Goal: Task Accomplishment & Management: Manage account settings

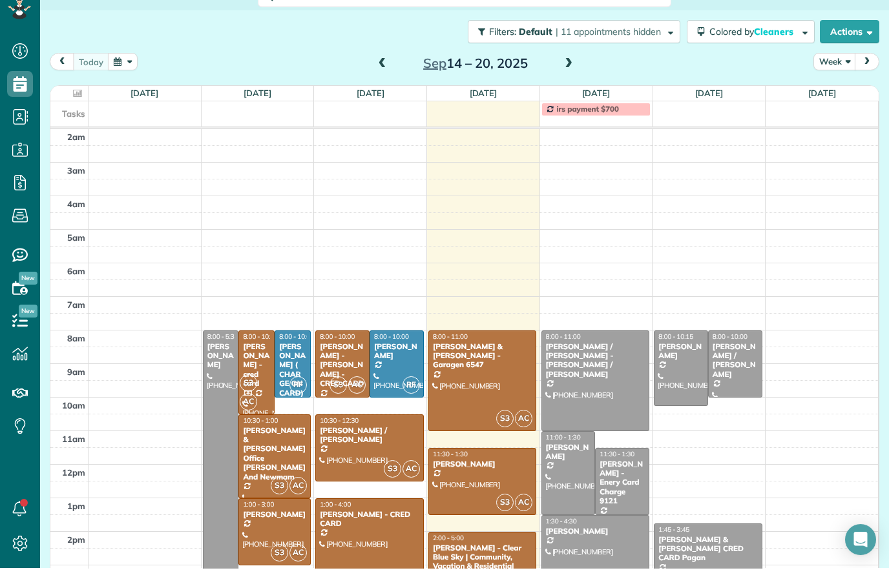
scroll to position [30, 0]
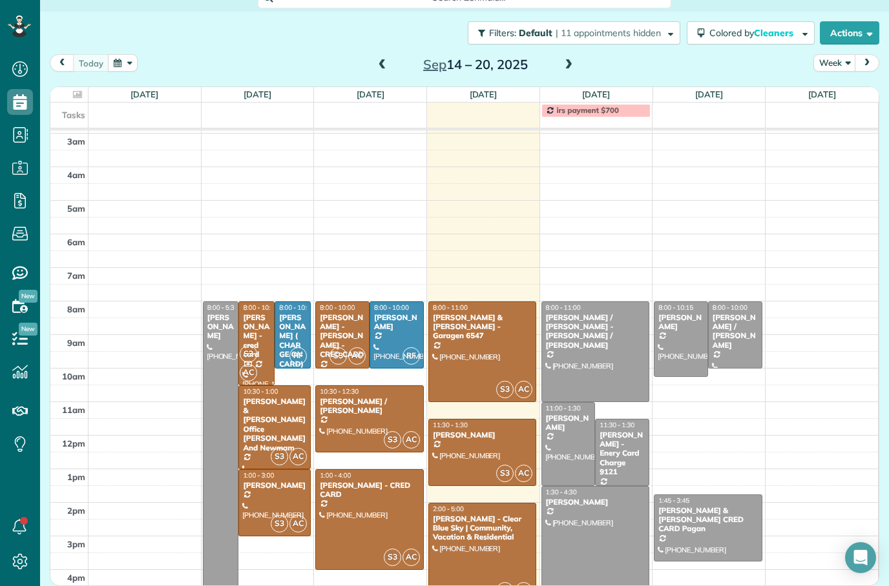
click at [479, 420] on div at bounding box center [482, 453] width 107 height 66
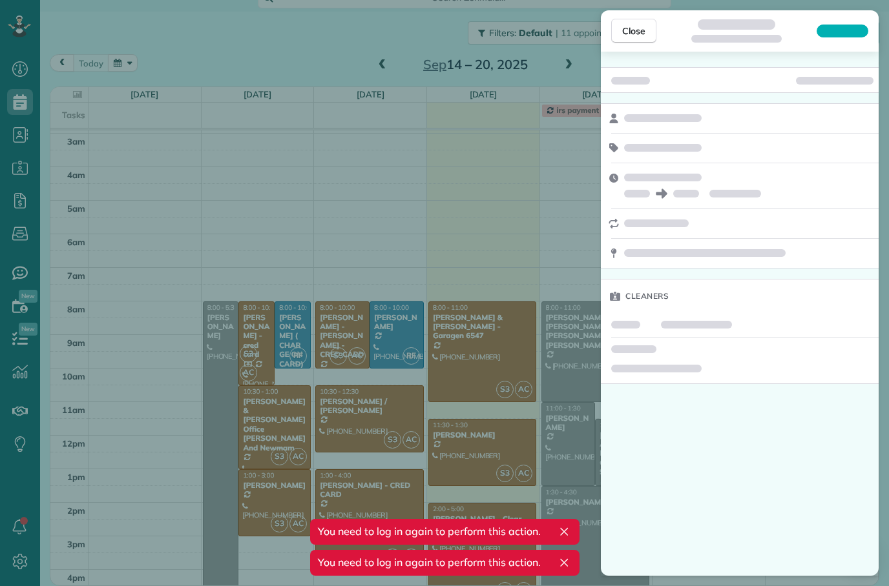
click at [629, 39] on button "Close" at bounding box center [633, 31] width 45 height 25
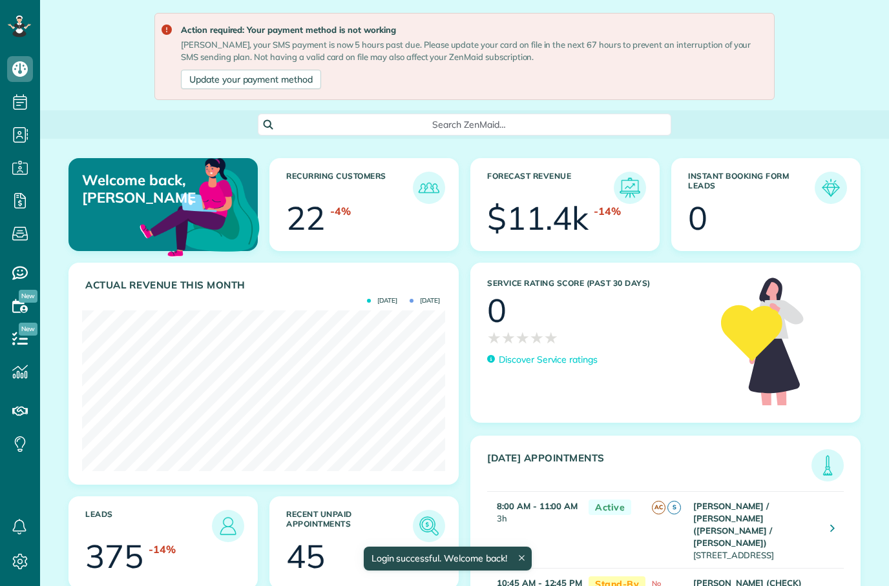
scroll to position [6, 6]
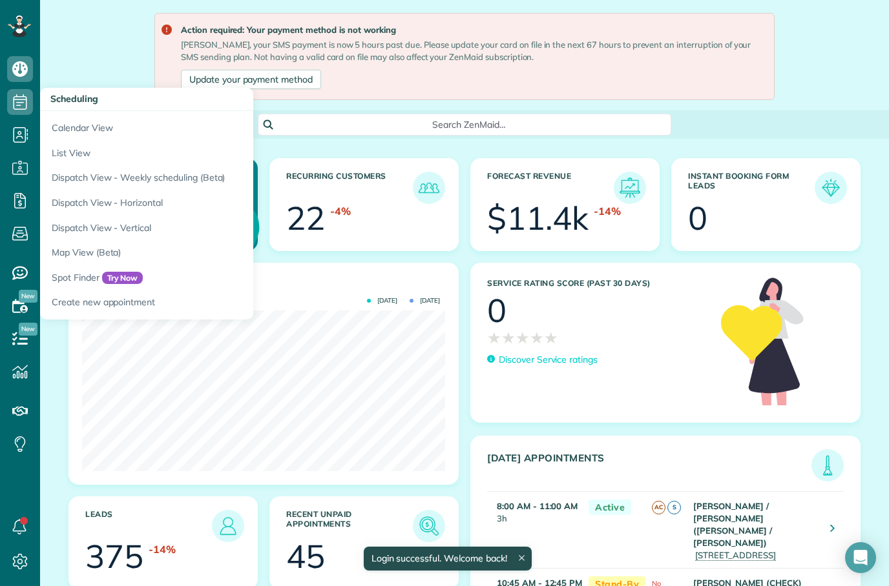
click at [91, 136] on link "Calendar View" at bounding box center [201, 126] width 323 height 30
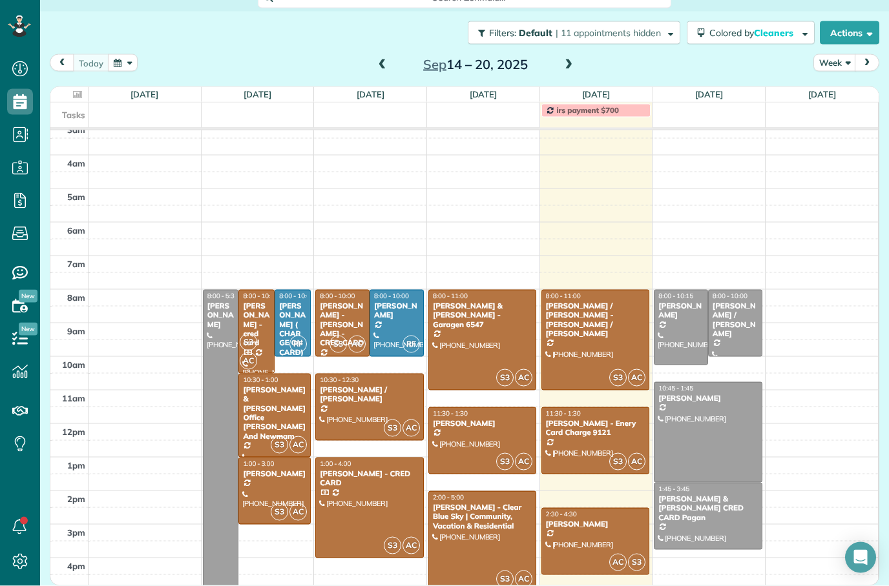
scroll to position [52, 0]
click at [583, 301] on div at bounding box center [595, 340] width 107 height 99
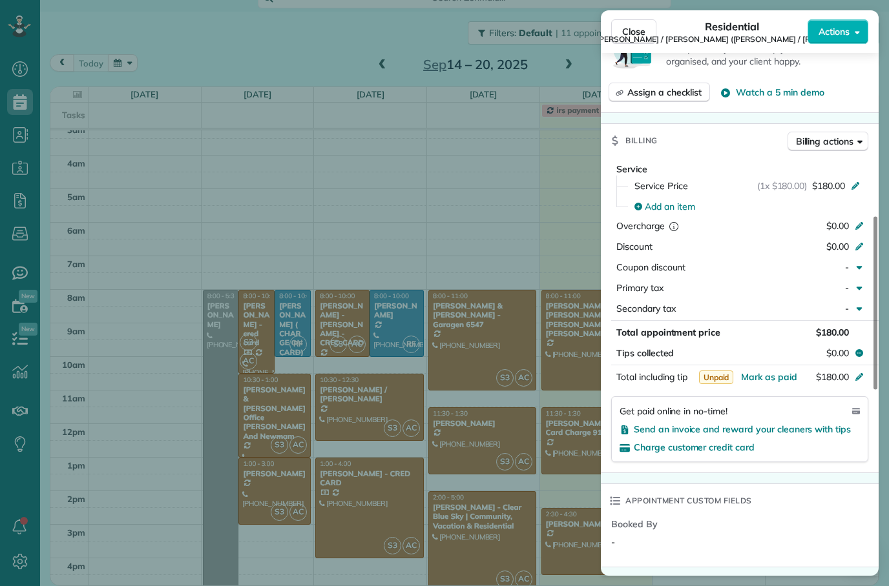
scroll to position [559, 0]
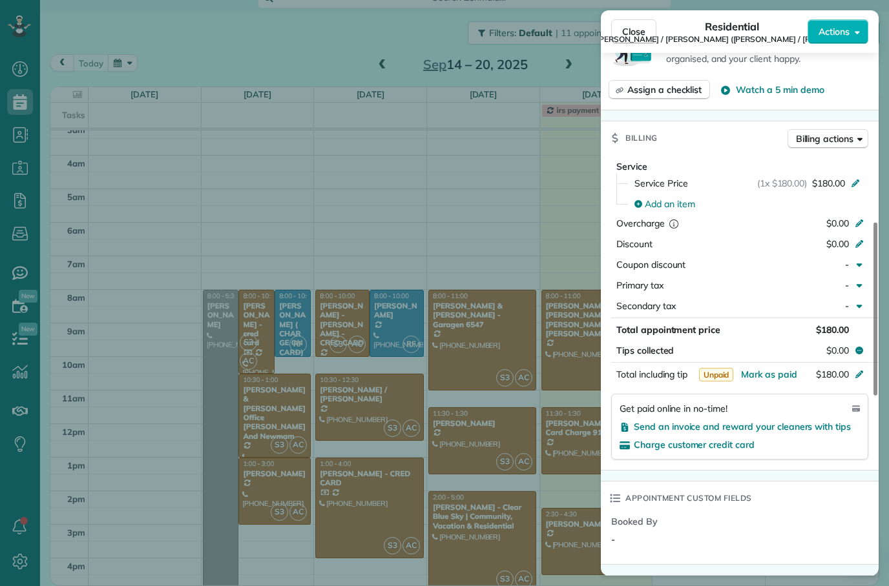
click at [752, 421] on span "Send an invoice and reward your cleaners with tips" at bounding box center [742, 427] width 217 height 12
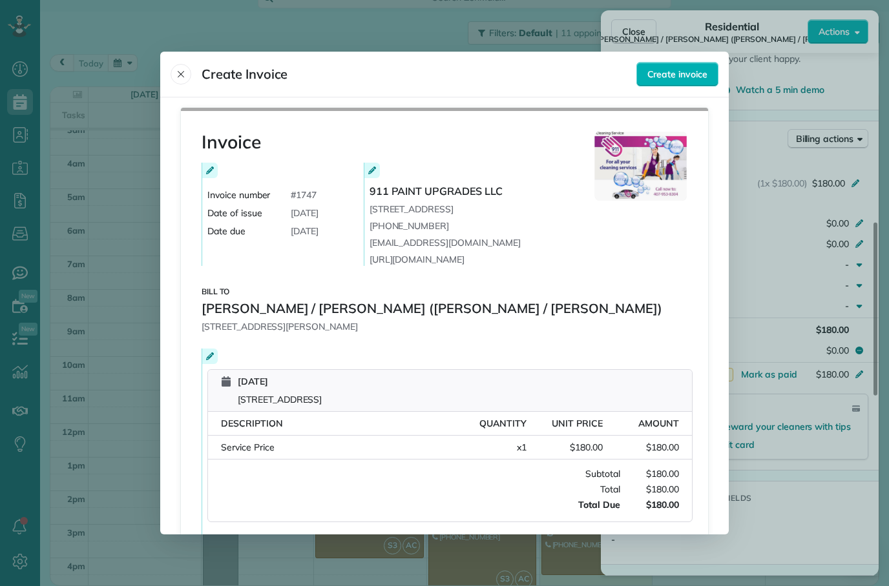
click at [174, 64] on button "Close" at bounding box center [180, 74] width 21 height 21
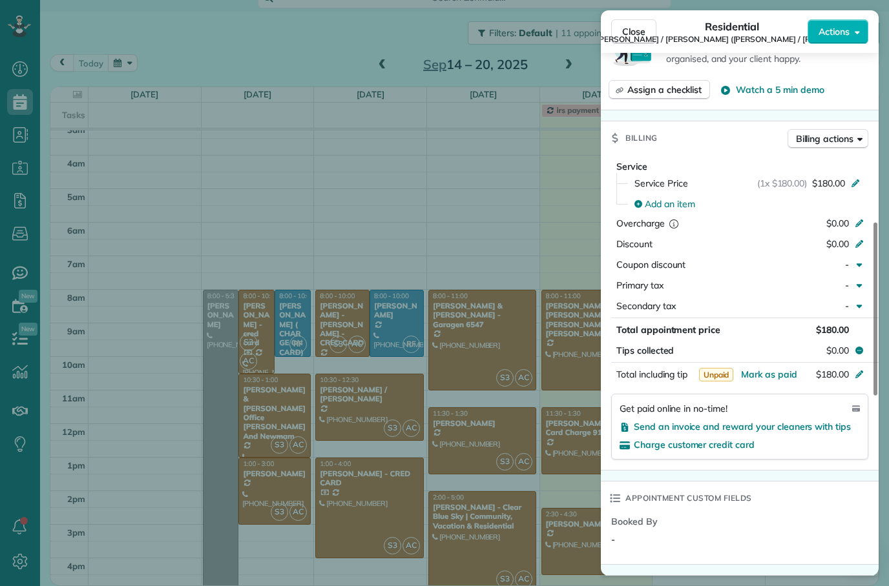
click at [641, 38] on button "Close" at bounding box center [633, 31] width 45 height 25
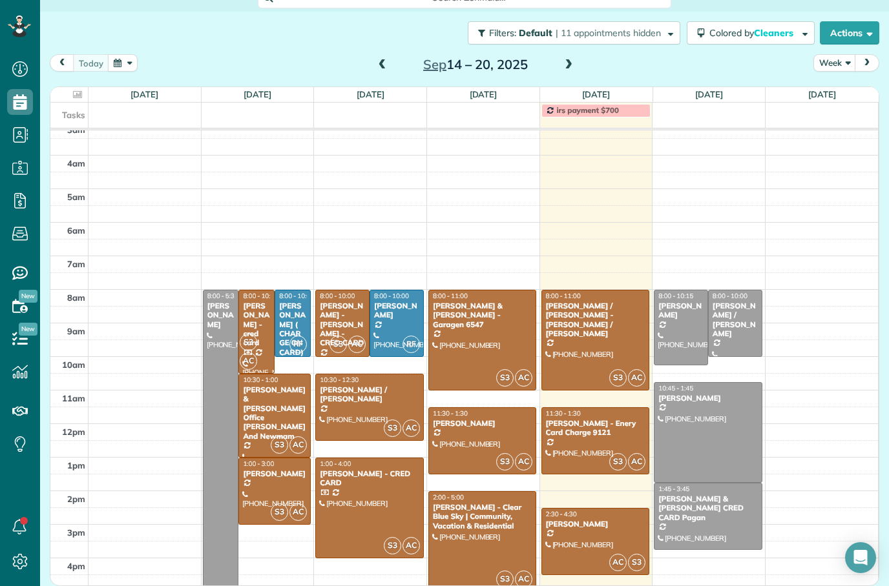
click at [581, 509] on div at bounding box center [595, 542] width 107 height 66
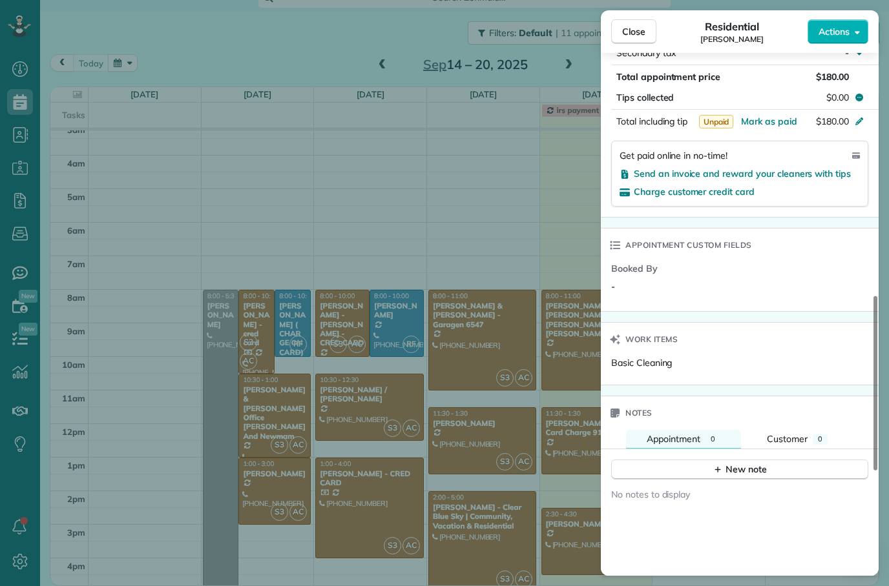
scroll to position [818, 0]
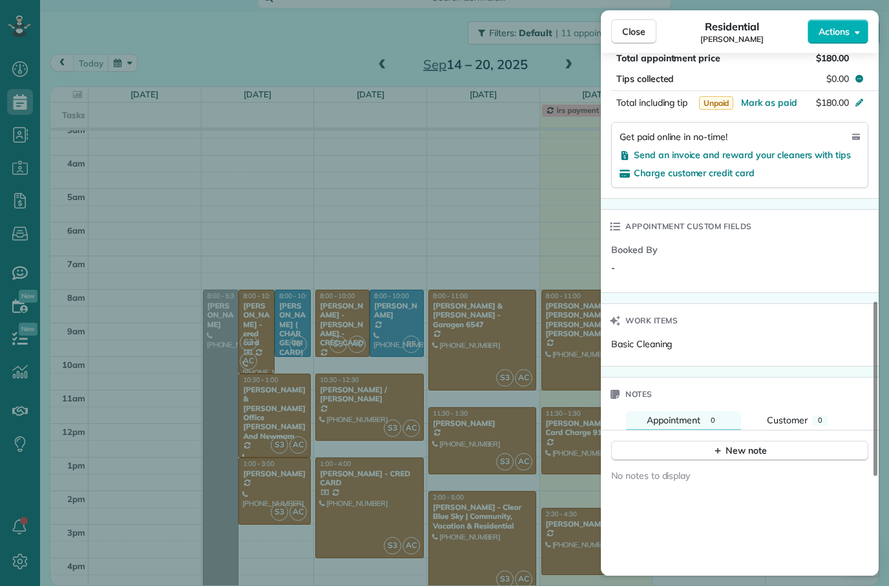
click at [787, 149] on span "Send an invoice and reward your cleaners with tips" at bounding box center [742, 155] width 217 height 12
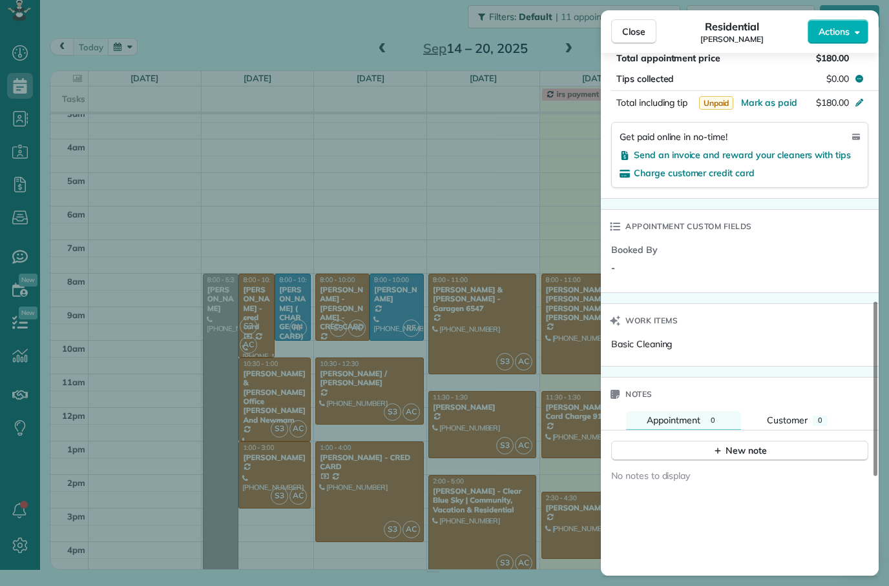
click at [787, 158] on span "Send an invoice and reward your cleaners with tips" at bounding box center [742, 155] width 217 height 12
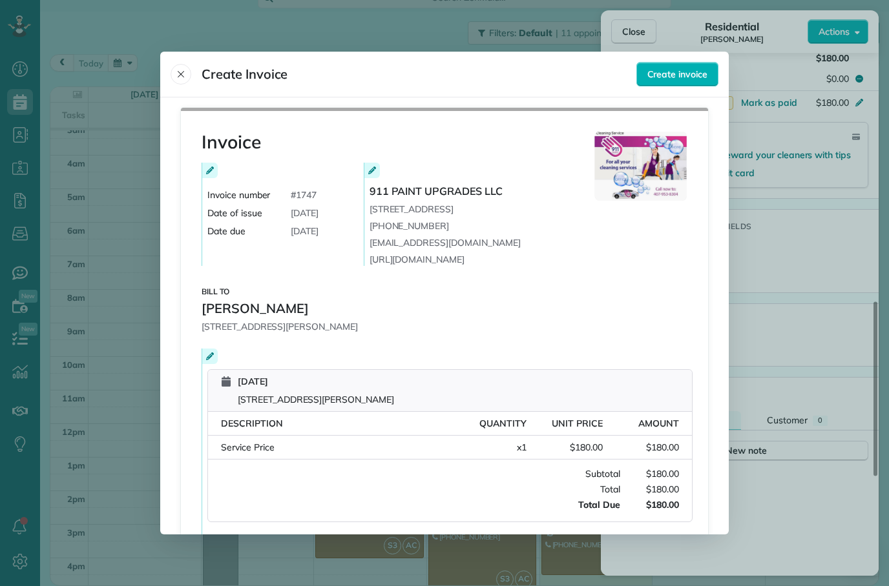
scroll to position [85, 0]
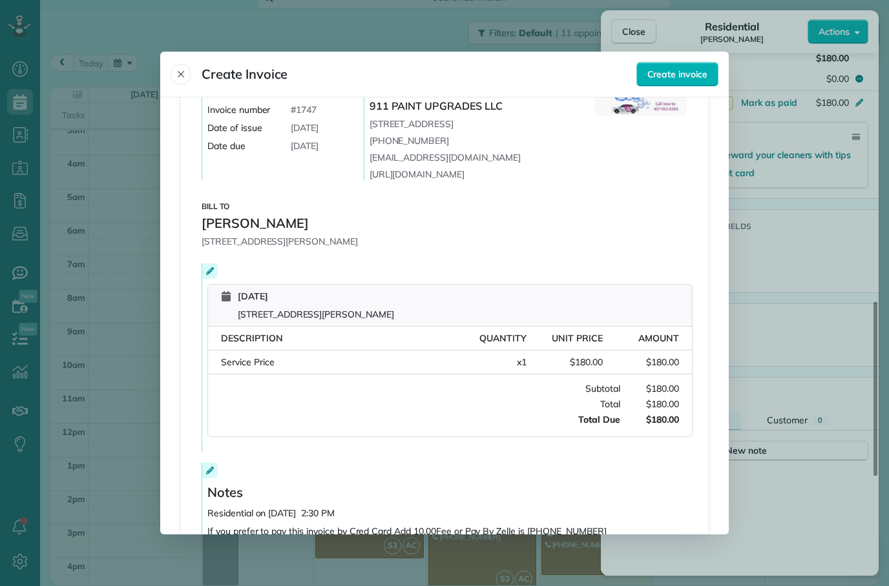
click at [683, 68] on span "Create invoice" at bounding box center [677, 74] width 60 height 13
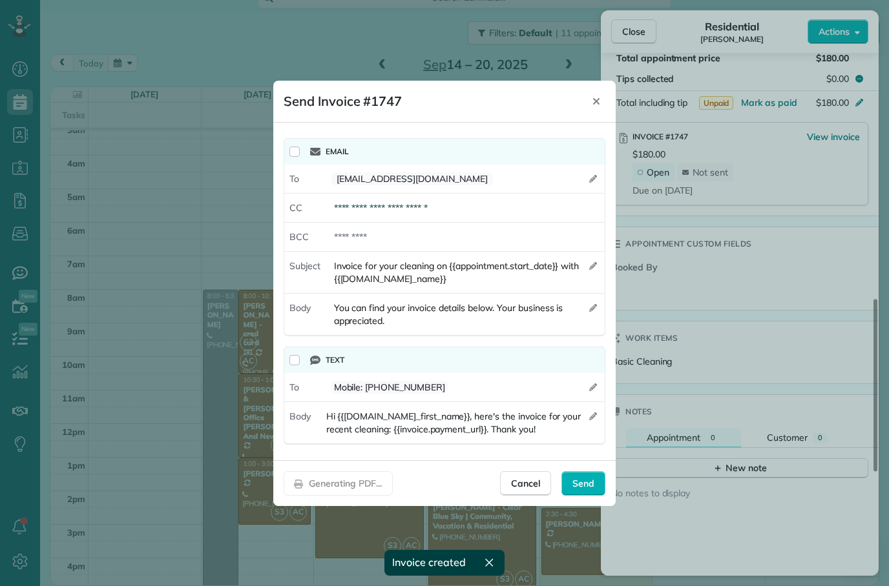
click at [580, 483] on span "Send" at bounding box center [583, 483] width 22 height 13
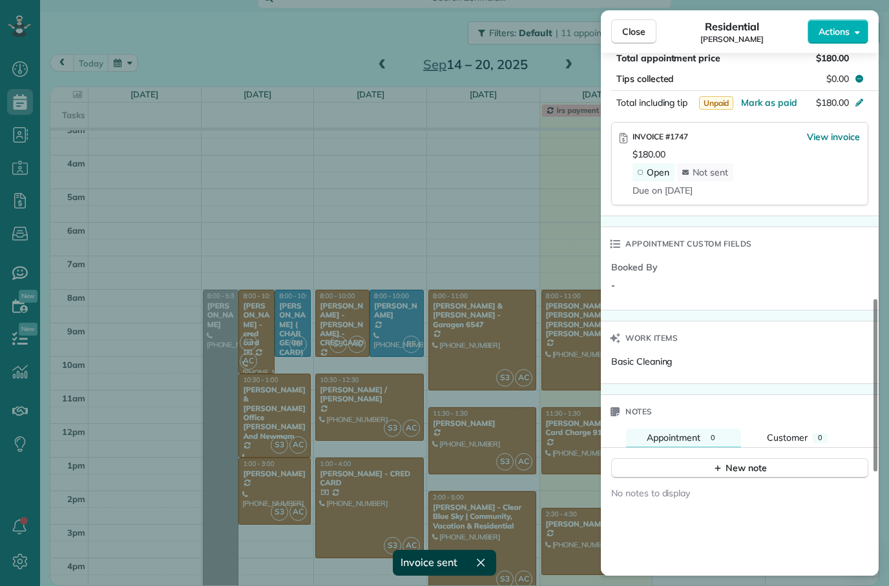
click at [641, 34] on span "Close" at bounding box center [633, 31] width 23 height 13
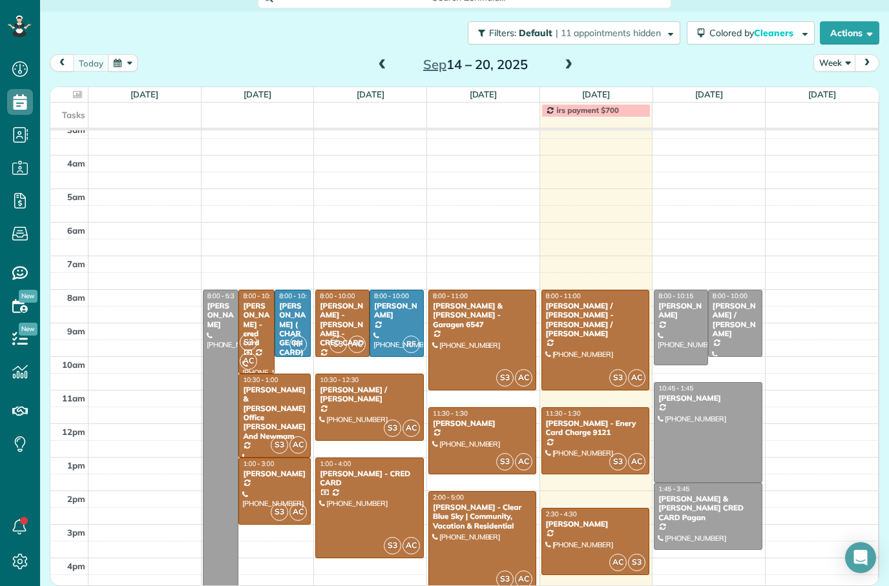
click at [344, 302] on div "[PERSON_NAME] -[PERSON_NAME] - CRED CARD" at bounding box center [342, 325] width 46 height 46
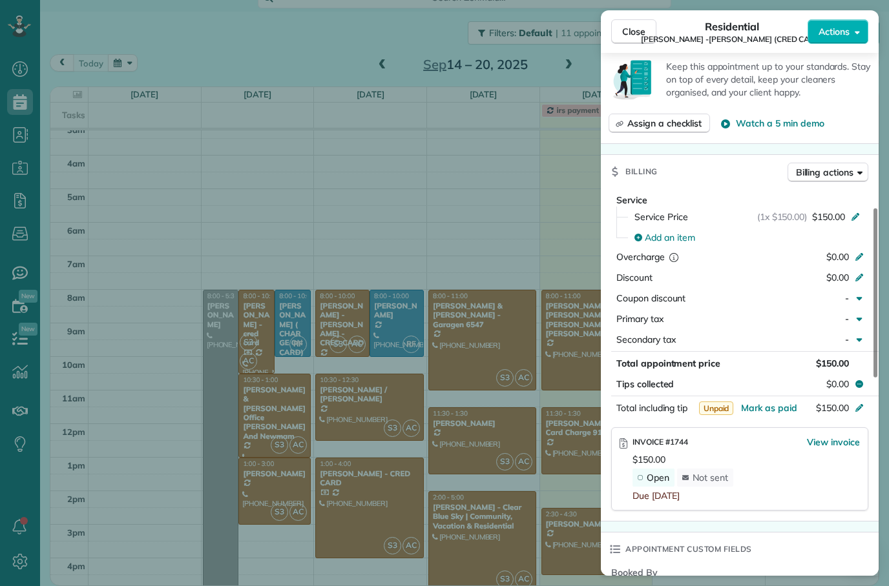
scroll to position [531, 0]
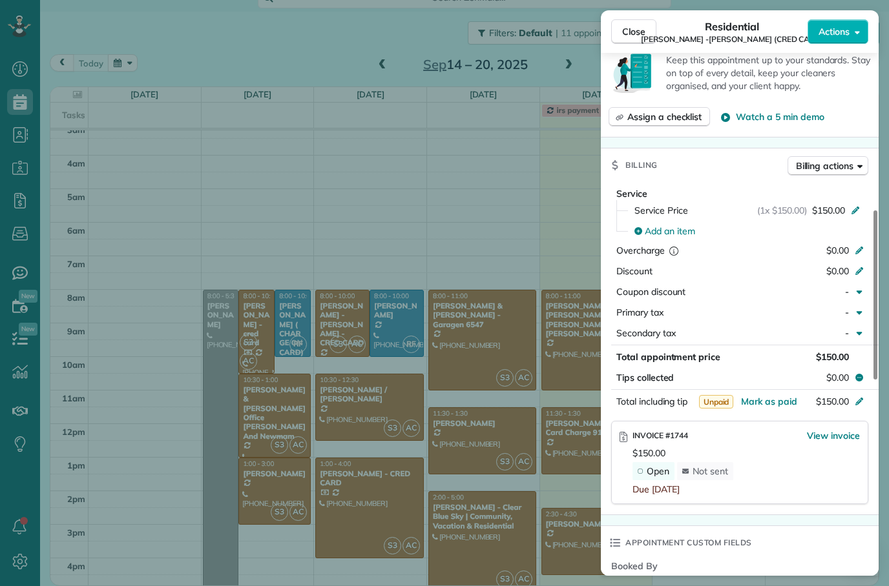
click at [844, 429] on span "View invoice" at bounding box center [833, 435] width 53 height 13
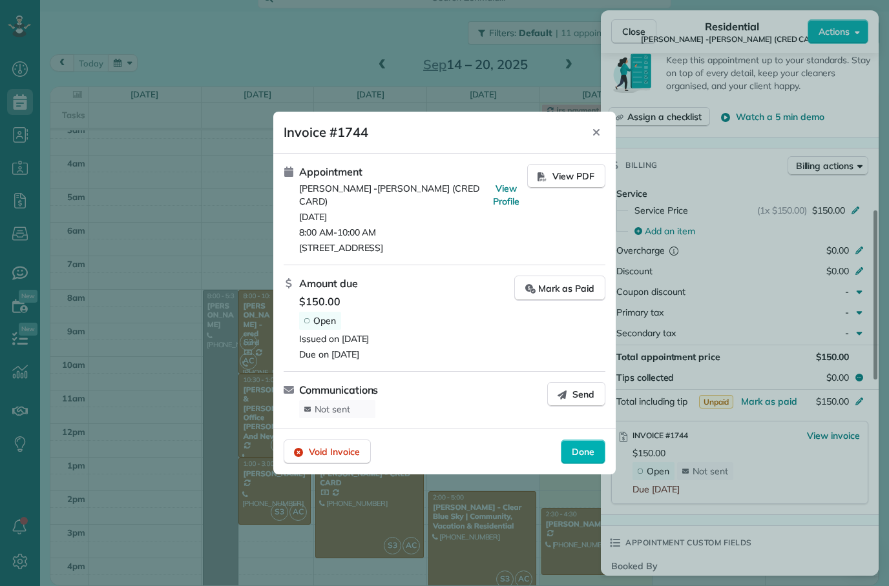
click at [579, 388] on span "Send" at bounding box center [583, 394] width 22 height 13
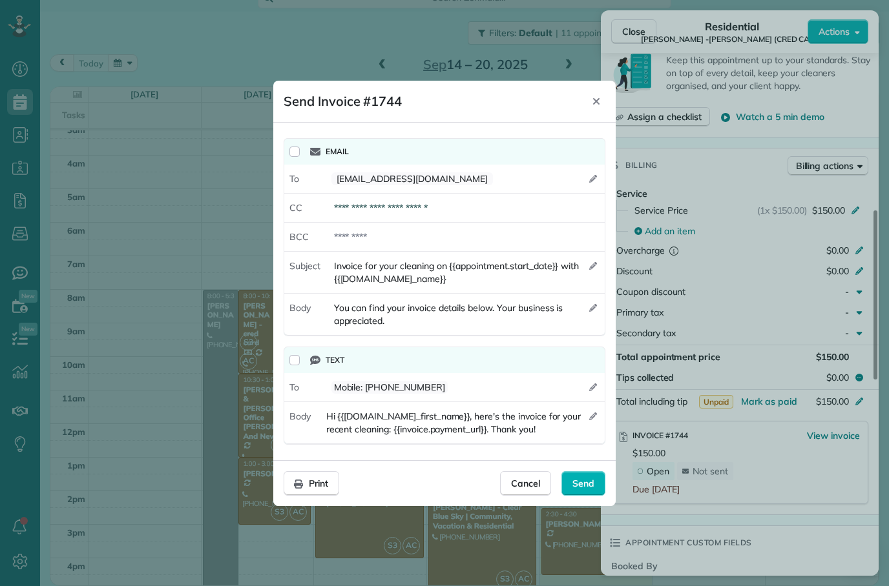
click at [531, 486] on span "Cancel" at bounding box center [525, 483] width 29 height 13
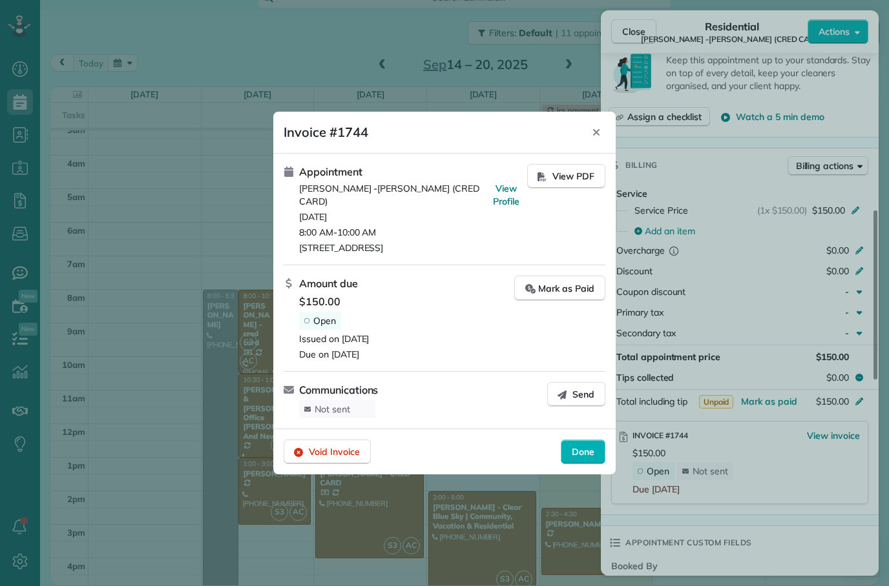
click at [595, 136] on icon "Close" at bounding box center [596, 132] width 6 height 6
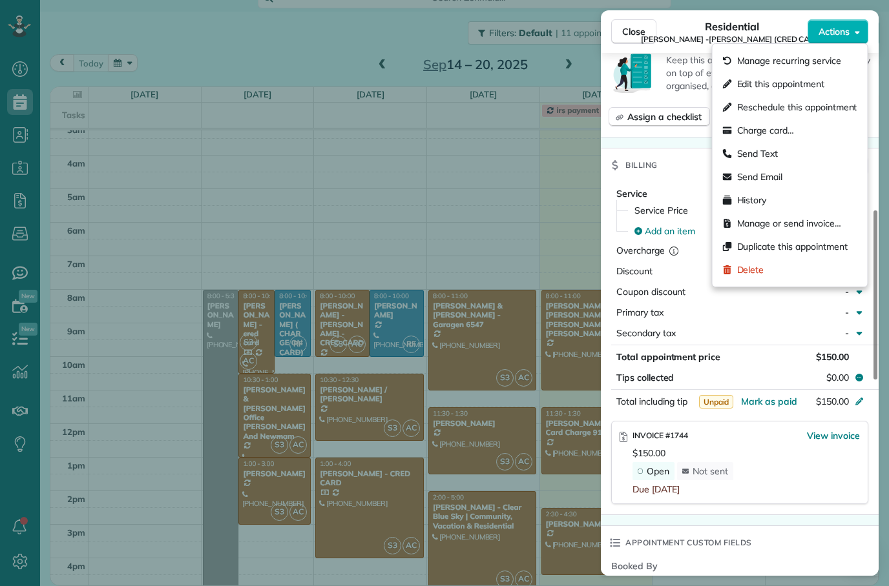
click at [756, 462] on div "Open Not sent" at bounding box center [745, 471] width 227 height 18
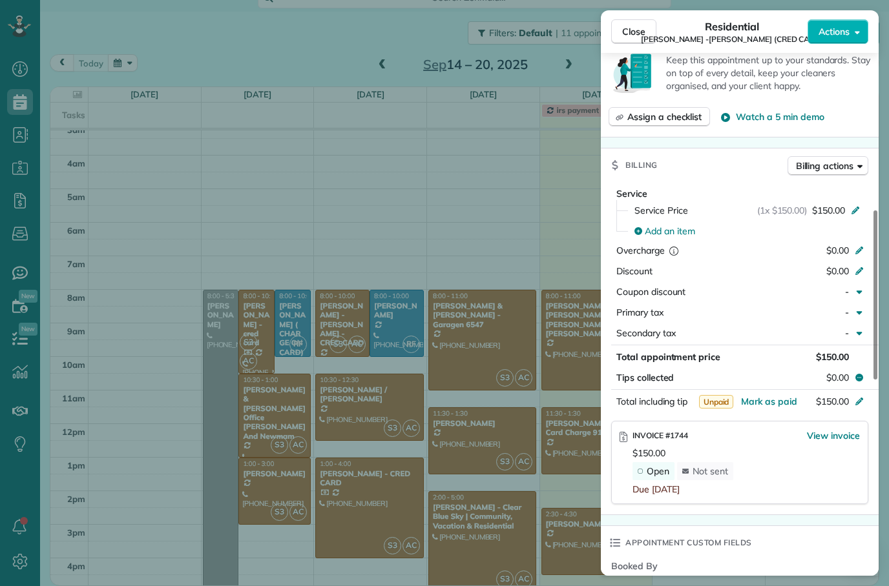
click at [833, 429] on span "View invoice" at bounding box center [833, 435] width 53 height 13
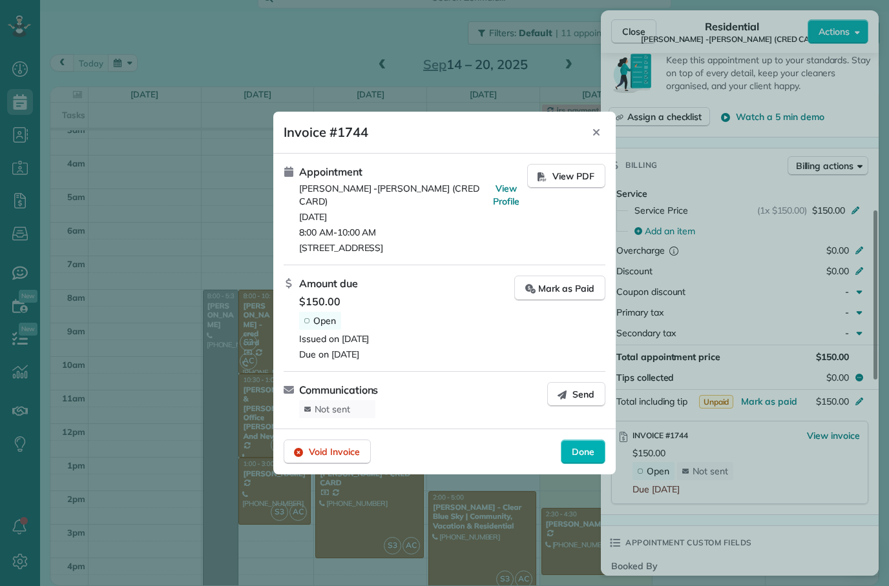
click at [584, 393] on span "Send" at bounding box center [583, 394] width 22 height 13
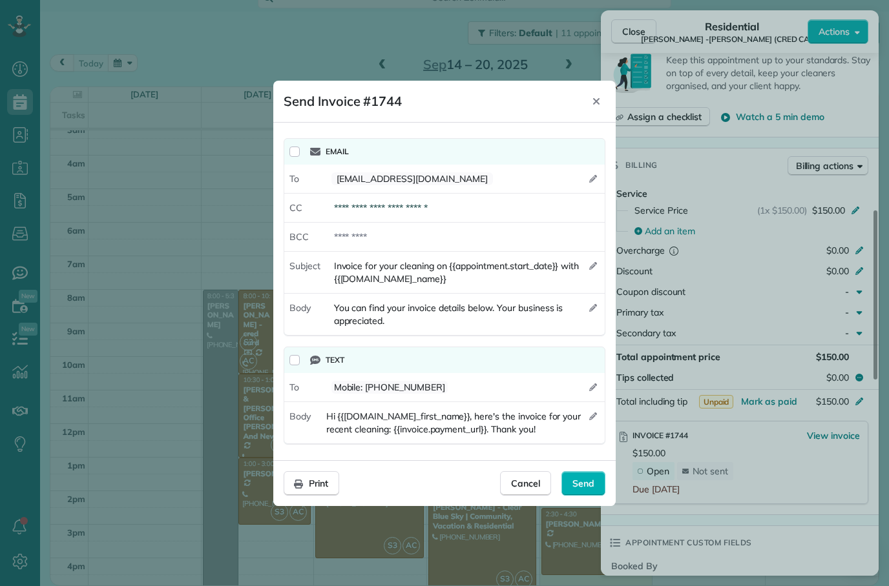
click at [586, 484] on span "Send" at bounding box center [583, 483] width 22 height 13
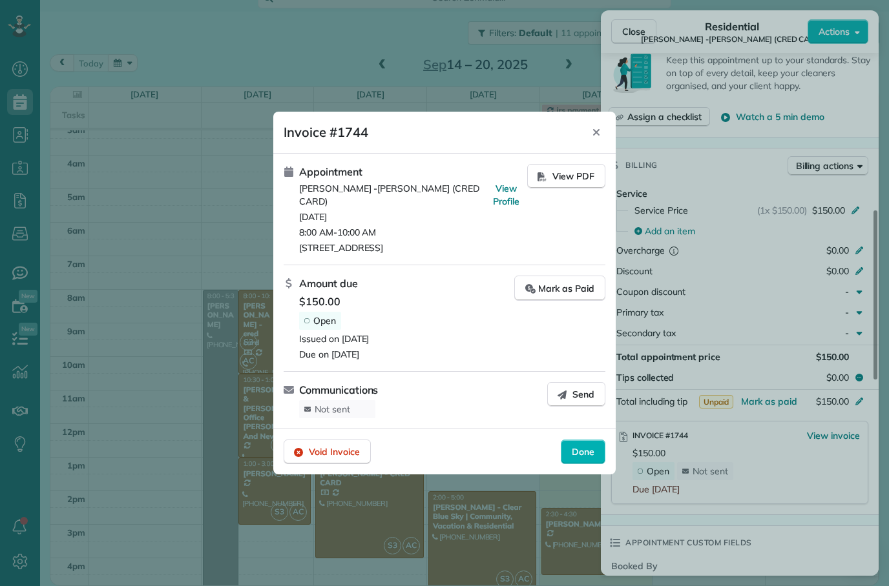
click at [595, 131] on div "Close" at bounding box center [595, 132] width 19 height 21
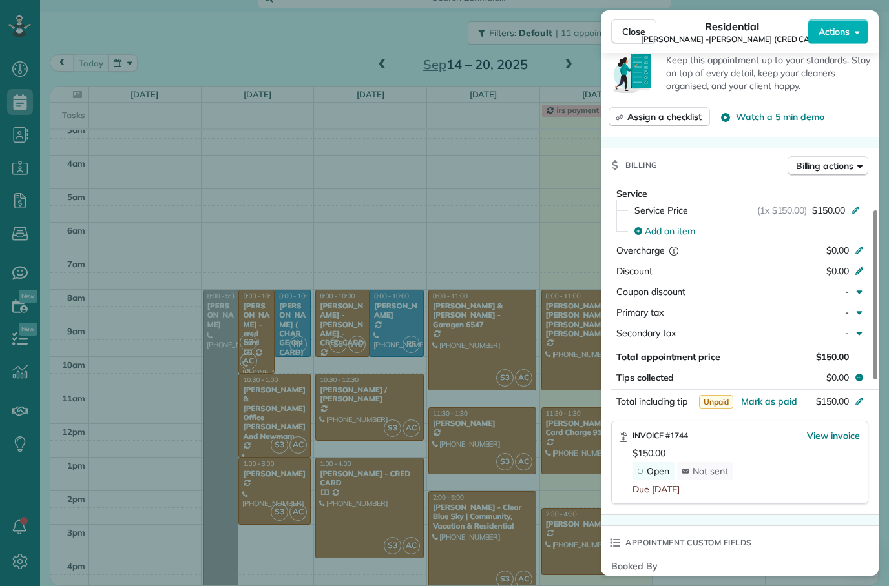
click at [640, 32] on span "Close" at bounding box center [633, 31] width 23 height 13
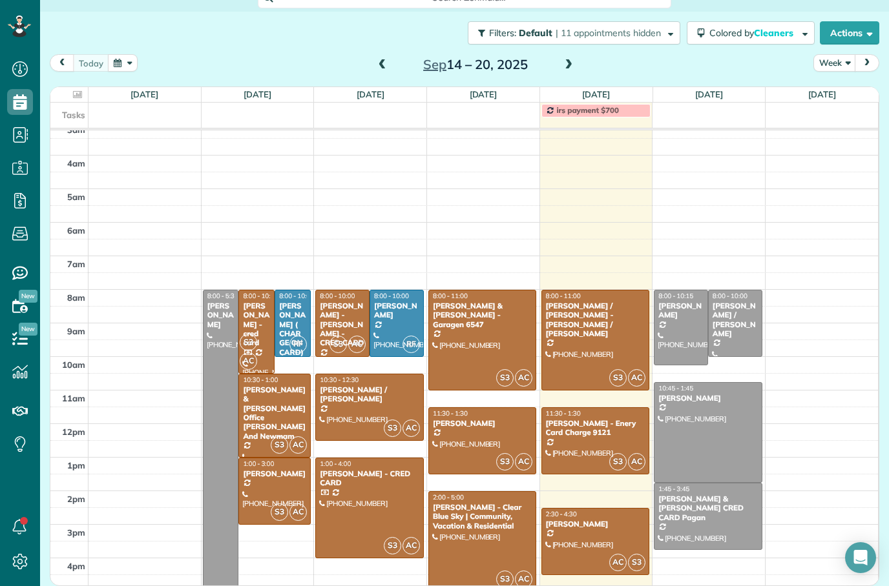
click at [367, 459] on div at bounding box center [369, 508] width 107 height 99
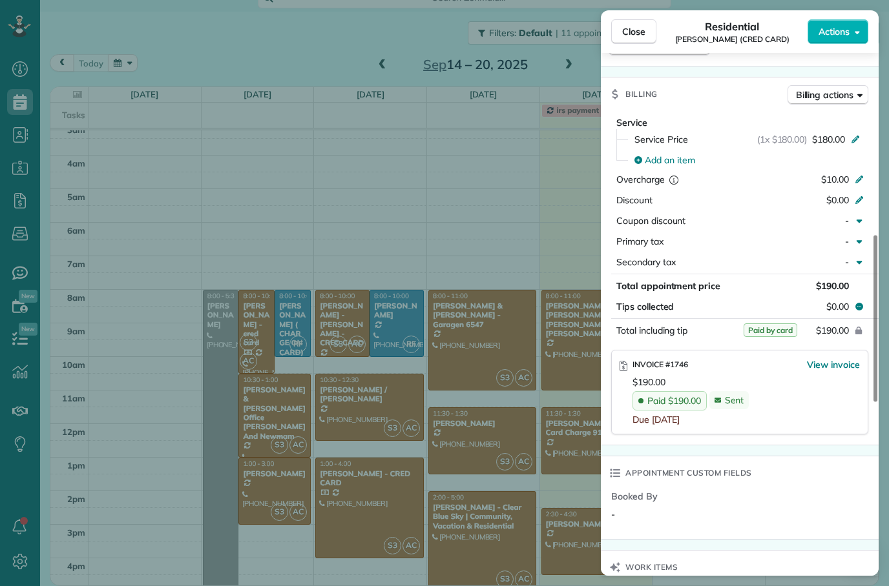
scroll to position [624, 0]
click at [639, 33] on span "Close" at bounding box center [633, 31] width 23 height 13
